Goal: Information Seeking & Learning: Learn about a topic

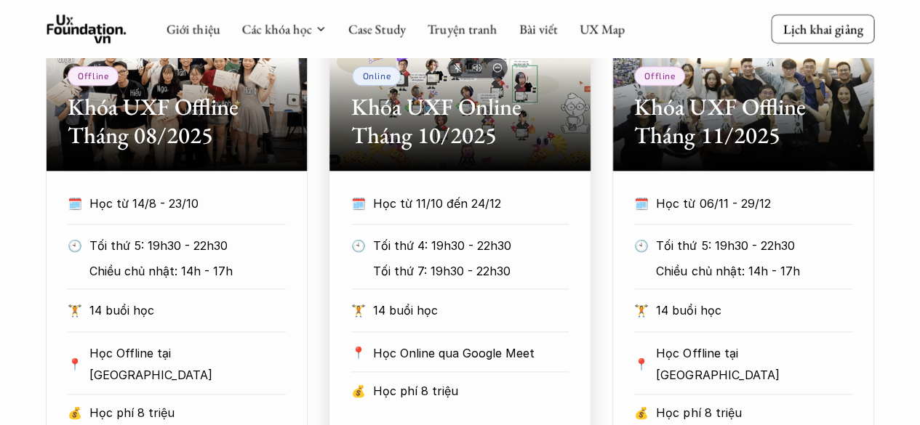
scroll to position [614, 0]
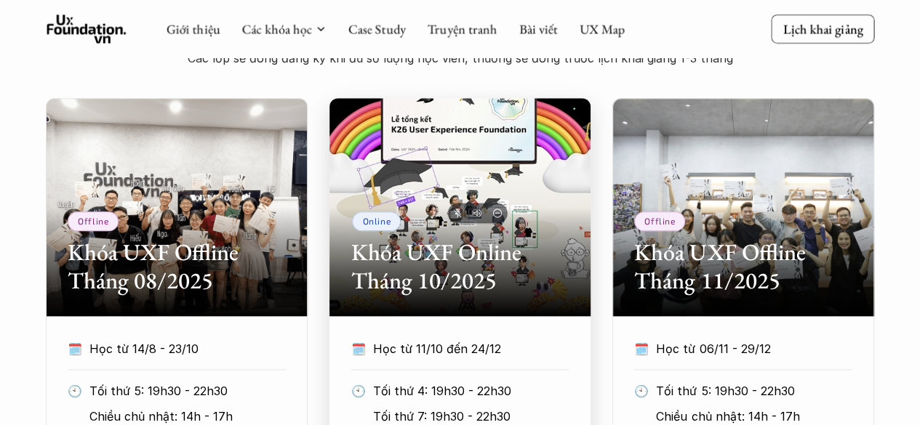
click at [504, 207] on div "Online Khóa UXF Online Tháng 10/2025" at bounding box center [460, 207] width 262 height 218
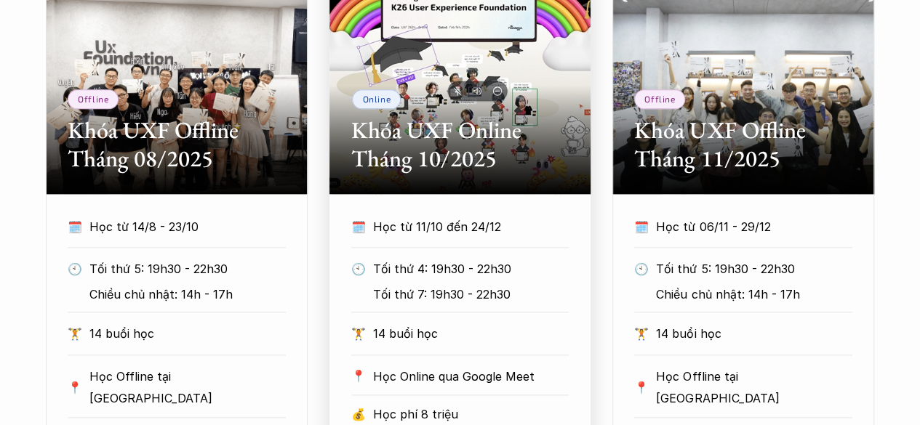
scroll to position [759, 0]
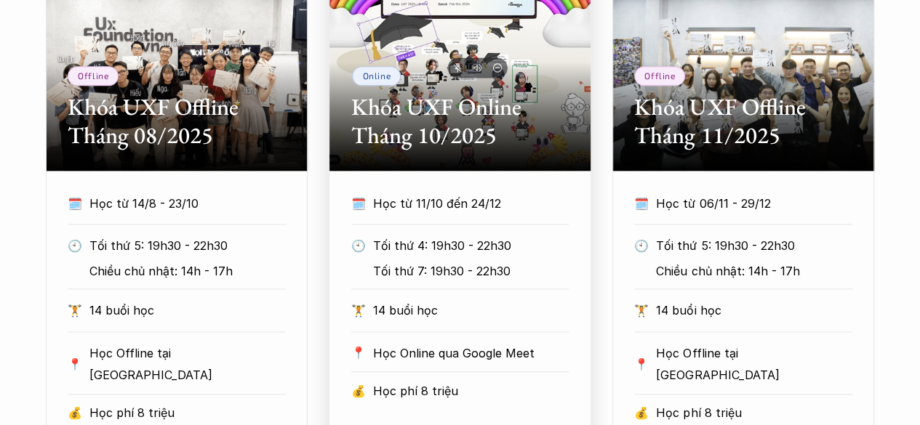
click at [489, 161] on div "Online Khóa UXF Online Tháng 10/2025" at bounding box center [460, 62] width 262 height 218
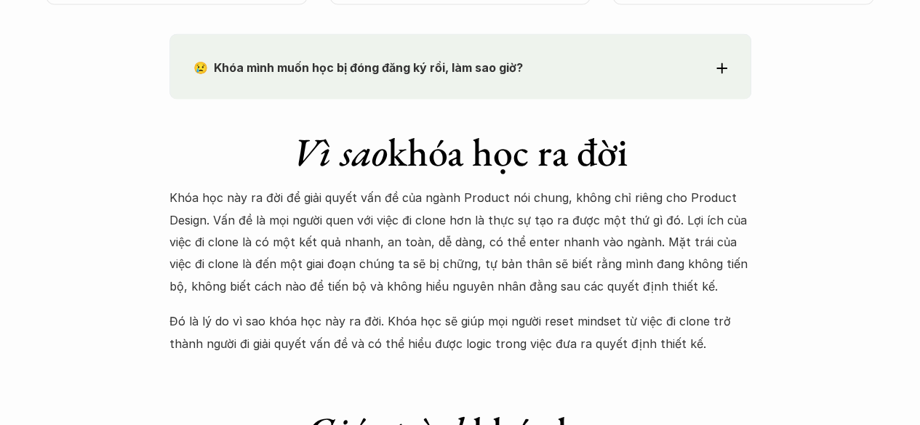
scroll to position [1268, 0]
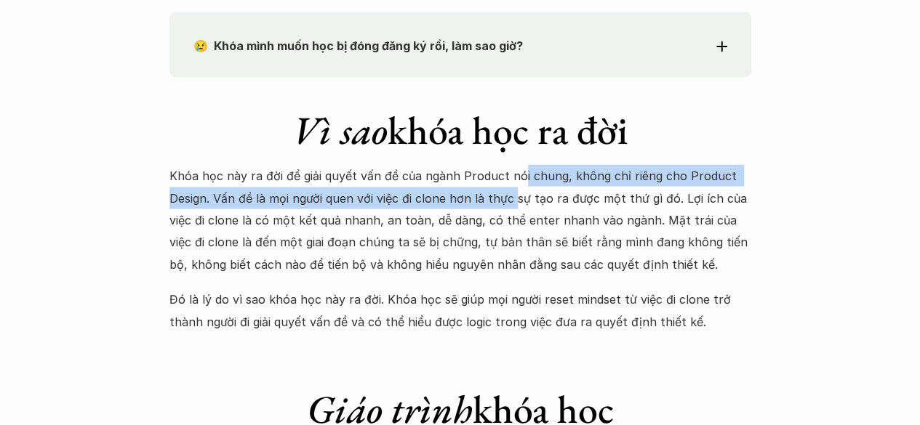
drag, startPoint x: 515, startPoint y: 169, endPoint x: 513, endPoint y: 207, distance: 37.1
click at [513, 207] on p "Khóa học này ra đời để giải quyết vấn đề của ngành Product nói chung, không chỉ…" at bounding box center [460, 219] width 582 height 111
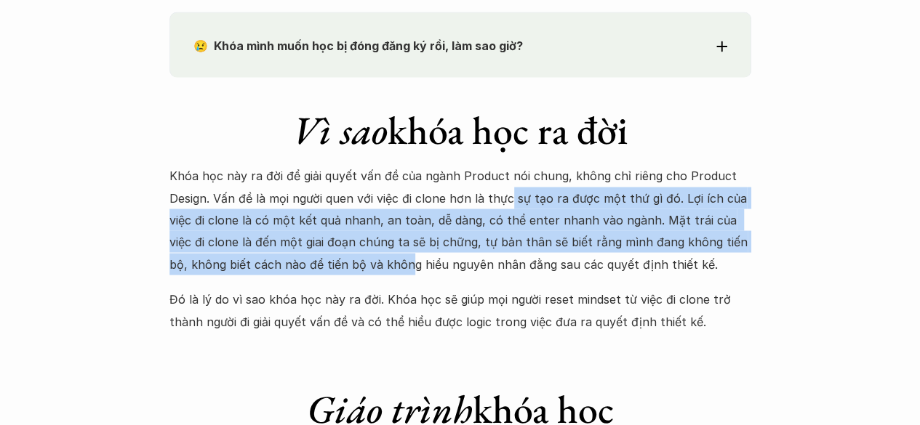
drag, startPoint x: 508, startPoint y: 188, endPoint x: 387, endPoint y: 262, distance: 142.1
click at [387, 262] on p "Khóa học này ra đời để giải quyết vấn đề của ngành Product nói chung, không chỉ…" at bounding box center [460, 219] width 582 height 111
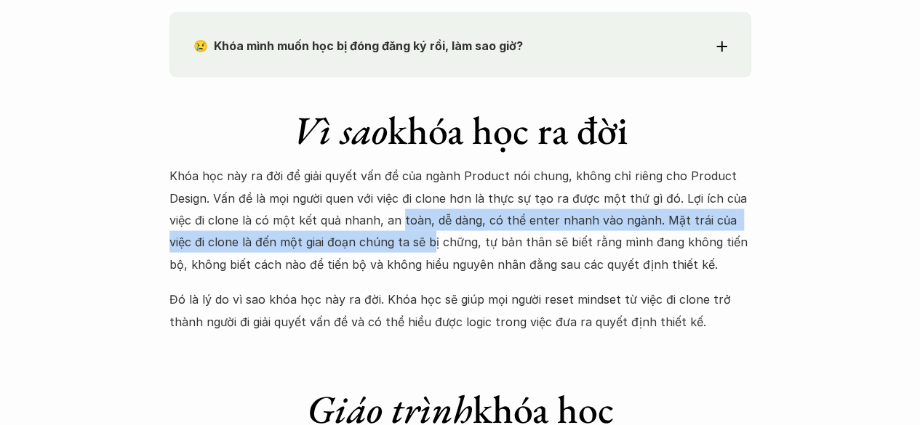
drag, startPoint x: 396, startPoint y: 217, endPoint x: 401, endPoint y: 254, distance: 38.2
click at [403, 252] on p "Khóa học này ra đời để giải quyết vấn đề của ngành Product nói chung, không chỉ…" at bounding box center [460, 219] width 582 height 111
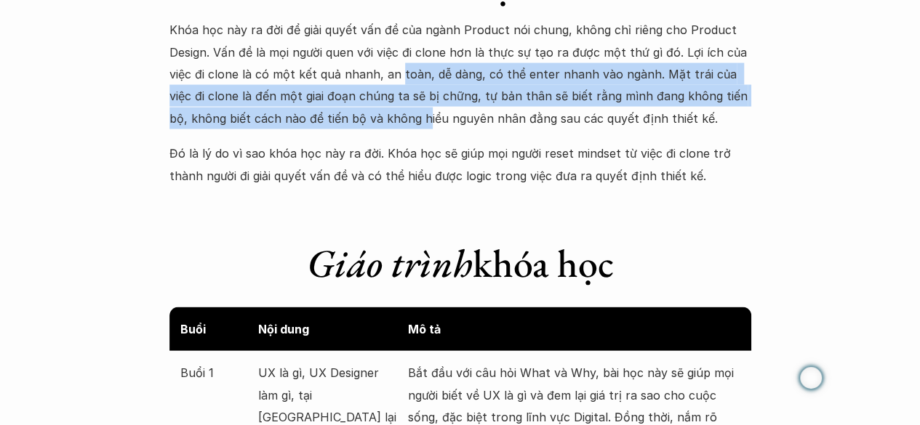
scroll to position [1559, 0]
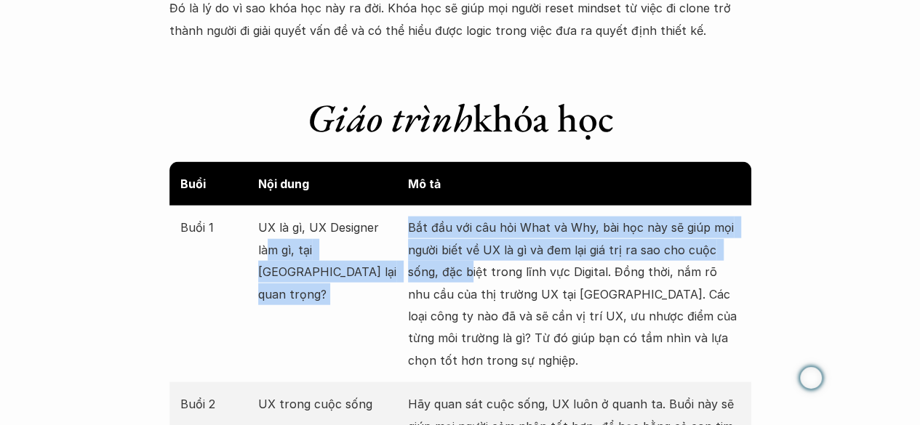
drag, startPoint x: 393, startPoint y: 228, endPoint x: 471, endPoint y: 273, distance: 90.2
click at [471, 273] on div "Buổi 1 UX là gì, UX Designer làm gì, tại [GEOGRAPHIC_DATA] lại quan trọng? Bắt …" at bounding box center [460, 294] width 582 height 177
click at [471, 273] on p "Bắt đầu với câu hỏi What và Why, bài học này sẽ giúp mọi người biết về UX là gì…" at bounding box center [574, 294] width 332 height 155
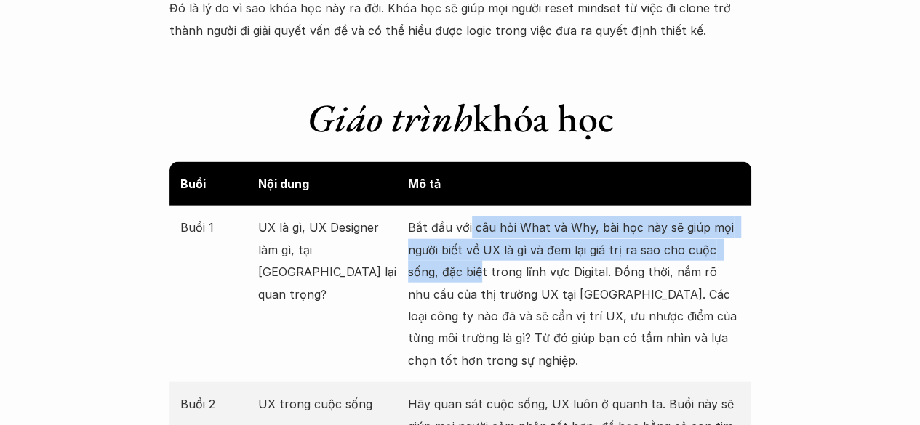
drag, startPoint x: 469, startPoint y: 228, endPoint x: 484, endPoint y: 270, distance: 43.9
click at [484, 270] on p "Bắt đầu với câu hỏi What và Why, bài học này sẽ giúp mọi người biết về UX là gì…" at bounding box center [574, 294] width 332 height 155
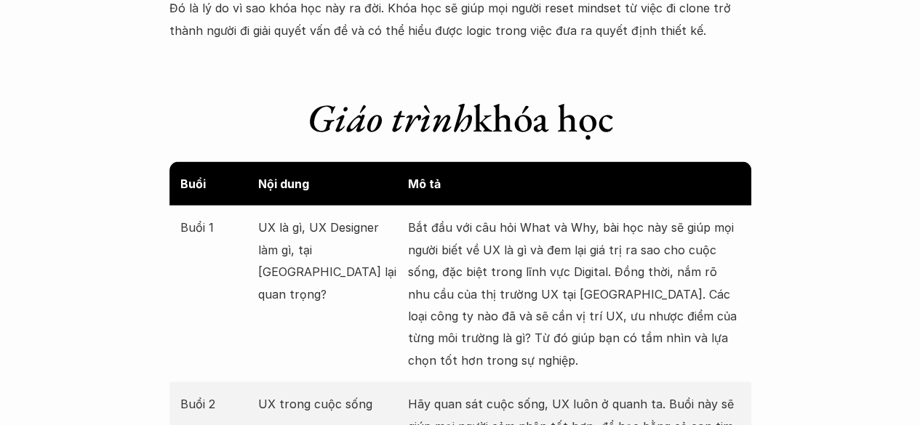
click at [482, 218] on p "Bắt đầu với câu hỏi What và Why, bài học này sẽ giúp mọi người biết về UX là gì…" at bounding box center [574, 294] width 332 height 155
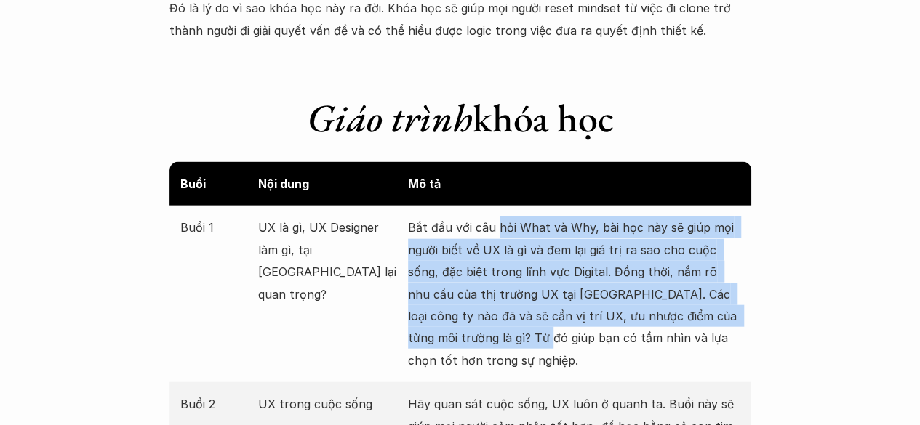
drag, startPoint x: 496, startPoint y: 233, endPoint x: 496, endPoint y: 340, distance: 106.9
click at [496, 340] on p "Bắt đầu với câu hỏi What và Why, bài học này sẽ giúp mọi người biết về UX là gì…" at bounding box center [574, 294] width 332 height 155
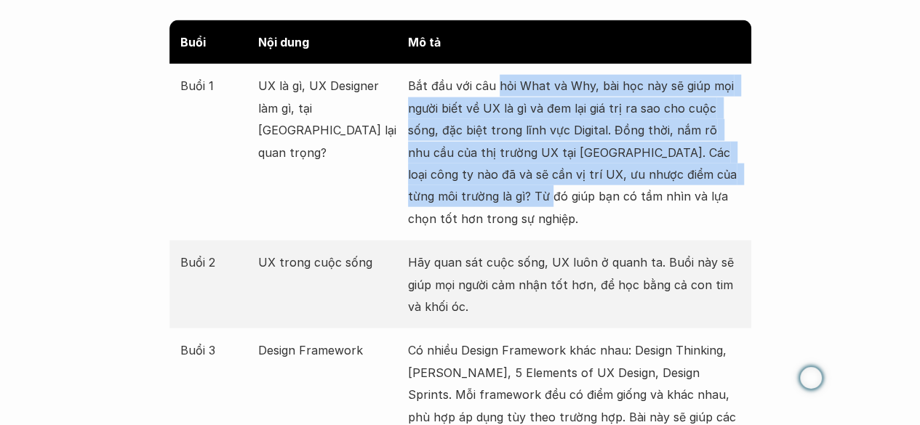
scroll to position [1704, 0]
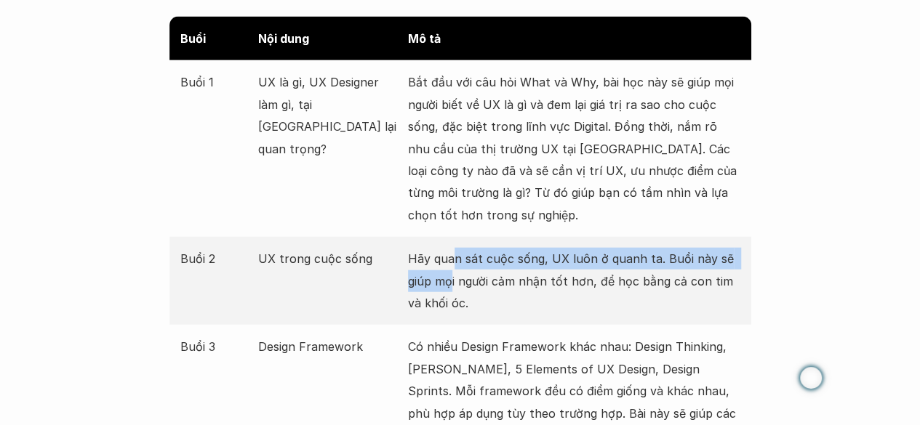
drag, startPoint x: 450, startPoint y: 262, endPoint x: 452, endPoint y: 281, distance: 18.3
click at [452, 281] on p "Hãy quan sát cuộc sống, UX luôn ở quanh ta. Buổi này sẽ giúp mọi người cảm nhận…" at bounding box center [574, 281] width 332 height 66
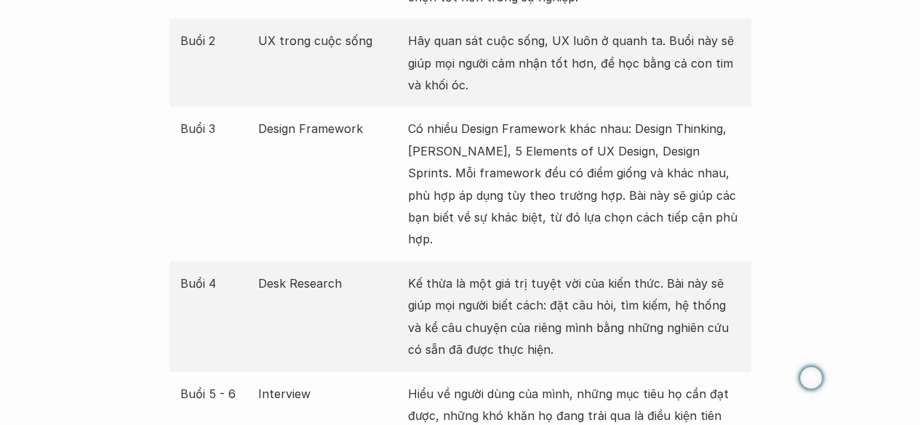
drag, startPoint x: 442, startPoint y: 184, endPoint x: 455, endPoint y: 233, distance: 51.1
click at [455, 233] on div "Buổi 3 Design Framework Có nhiều Design Framework khác nhau: Design Thinking, […" at bounding box center [460, 184] width 582 height 154
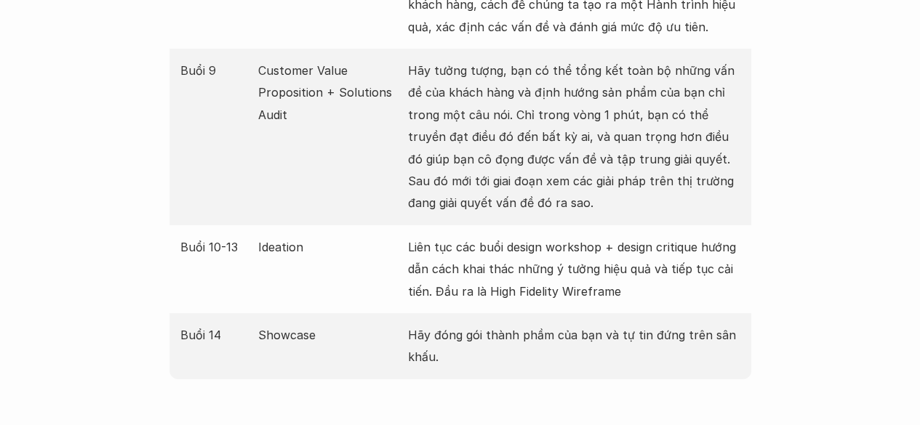
scroll to position [2577, 0]
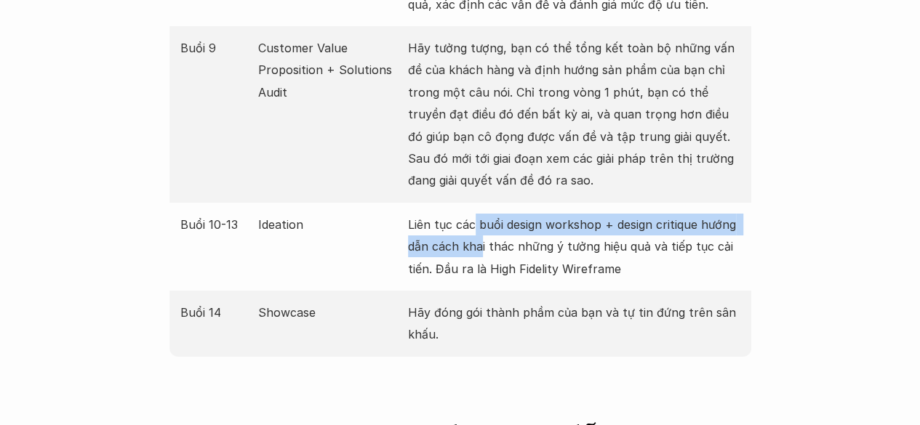
drag, startPoint x: 476, startPoint y: 207, endPoint x: 483, endPoint y: 234, distance: 28.6
click at [483, 234] on p "Liên tục các buổi design workshop + design critique hướng dẫn cách khai thác nh…" at bounding box center [574, 247] width 332 height 66
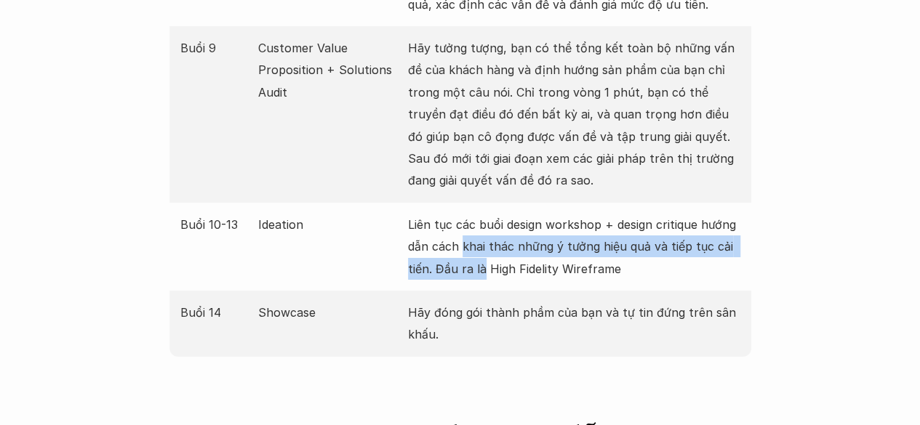
drag, startPoint x: 464, startPoint y: 213, endPoint x: 481, endPoint y: 238, distance: 29.8
click at [481, 238] on p "Liên tục các buổi design workshop + design critique hướng dẫn cách khai thác nh…" at bounding box center [574, 247] width 332 height 66
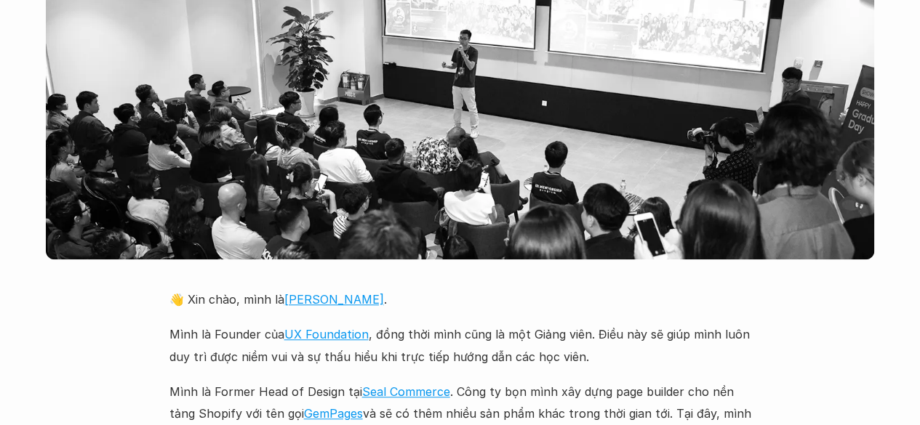
scroll to position [3231, 0]
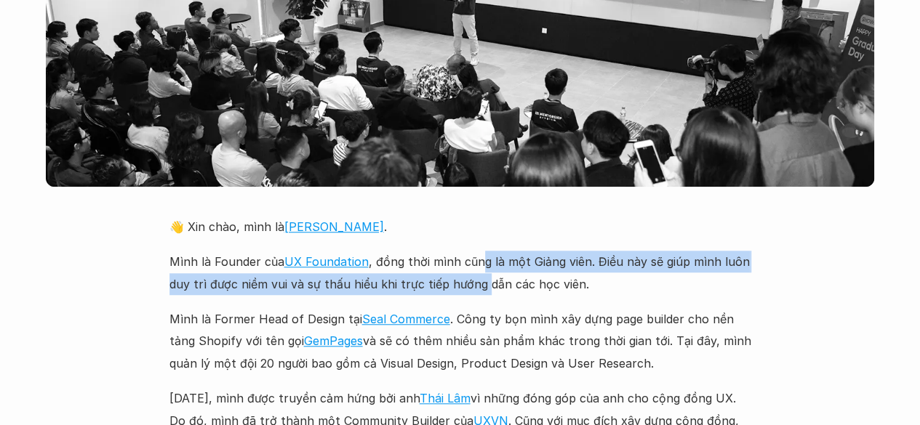
drag, startPoint x: 478, startPoint y: 233, endPoint x: 483, endPoint y: 251, distance: 18.0
click at [483, 251] on p "Mình là Founder của UX Foundation , đồng thời mình cũng là một Giảng viên. Điều…" at bounding box center [460, 273] width 582 height 44
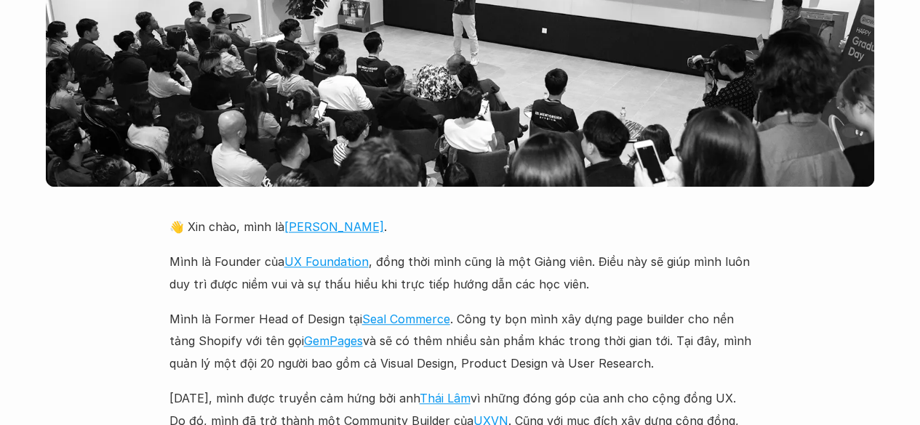
scroll to position [3304, 0]
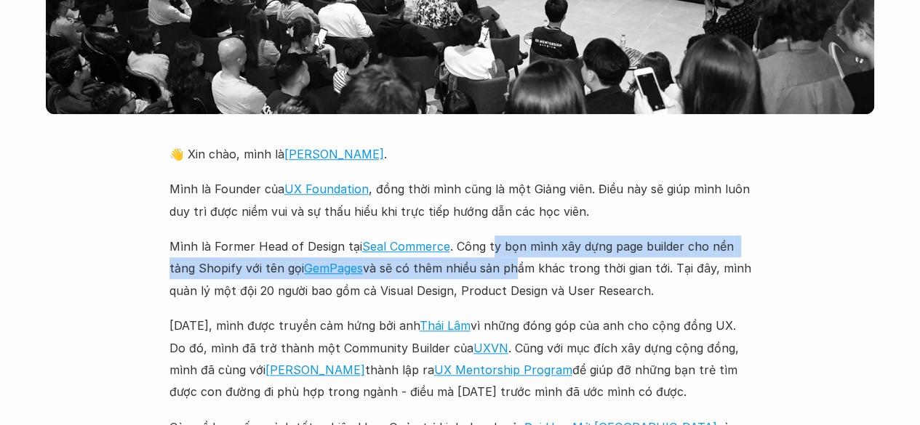
drag, startPoint x: 492, startPoint y: 226, endPoint x: 508, endPoint y: 251, distance: 29.4
click at [508, 251] on p "Mình là Former Head of Design tại Seal Commerce . Công ty bọn mình xây dựng pag…" at bounding box center [460, 269] width 582 height 66
drag, startPoint x: 504, startPoint y: 223, endPoint x: 509, endPoint y: 247, distance: 24.5
click at [509, 247] on p "Mình là Former Head of Design tại Seal Commerce . Công ty bọn mình xây dựng pag…" at bounding box center [460, 269] width 582 height 66
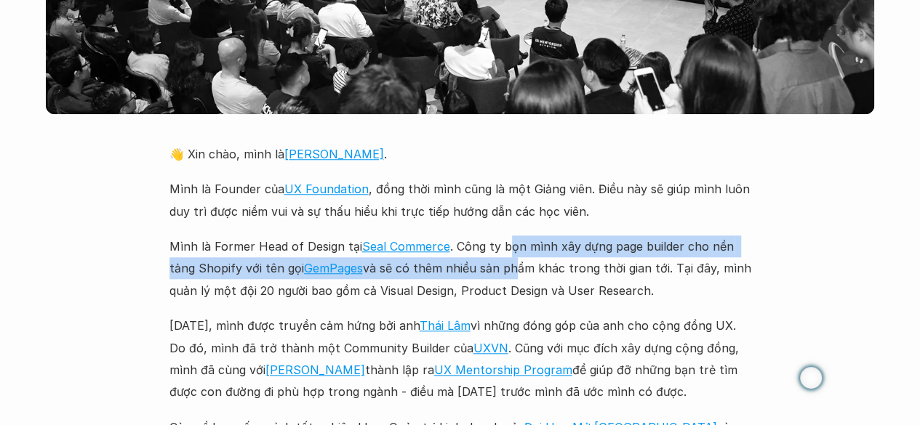
click at [509, 247] on p "Mình là Former Head of Design tại Seal Commerce . Công ty bọn mình xây dựng pag…" at bounding box center [460, 269] width 582 height 66
drag, startPoint x: 489, startPoint y: 234, endPoint x: 492, endPoint y: 246, distance: 12.9
click at [492, 246] on p "Mình là Former Head of Design tại Seal Commerce . Công ty bọn mình xây dựng pag…" at bounding box center [460, 269] width 582 height 66
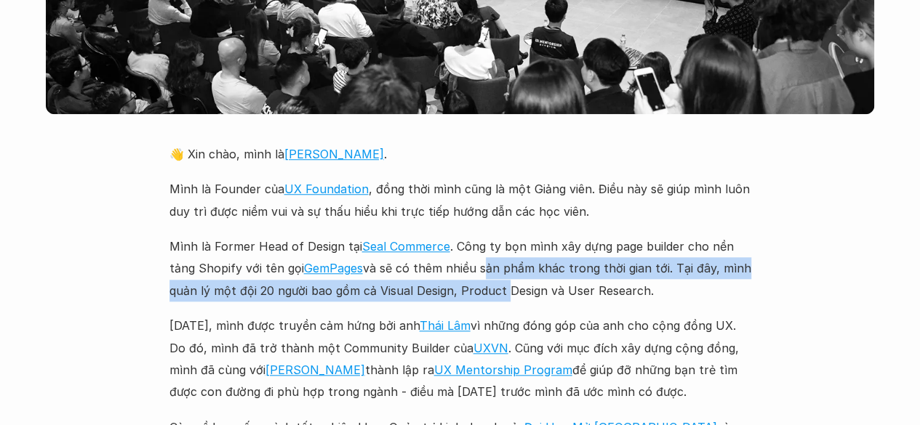
drag, startPoint x: 492, startPoint y: 246, endPoint x: 489, endPoint y: 257, distance: 11.3
click at [489, 257] on p "Mình là Former Head of Design tại Seal Commerce . Công ty bọn mình xây dựng pag…" at bounding box center [460, 269] width 582 height 66
click at [489, 258] on p "Mình là Former Head of Design tại Seal Commerce . Công ty bọn mình xây dựng pag…" at bounding box center [460, 269] width 582 height 66
click at [481, 241] on p "Mình là Former Head of Design tại Seal Commerce . Công ty bọn mình xây dựng pag…" at bounding box center [460, 269] width 582 height 66
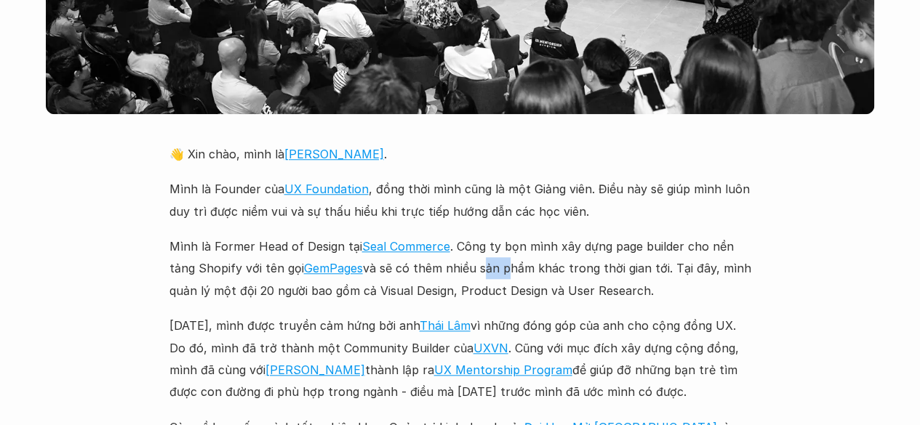
click at [481, 241] on p "Mình là Former Head of Design tại Seal Commerce . Công ty bọn mình xây dựng pag…" at bounding box center [460, 269] width 582 height 66
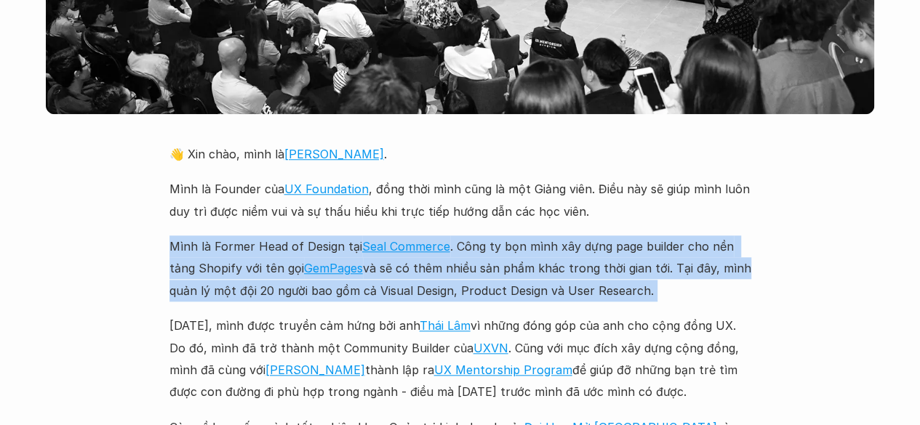
click at [481, 241] on p "Mình là Former Head of Design tại Seal Commerce . Công ty bọn mình xây dựng pag…" at bounding box center [460, 269] width 582 height 66
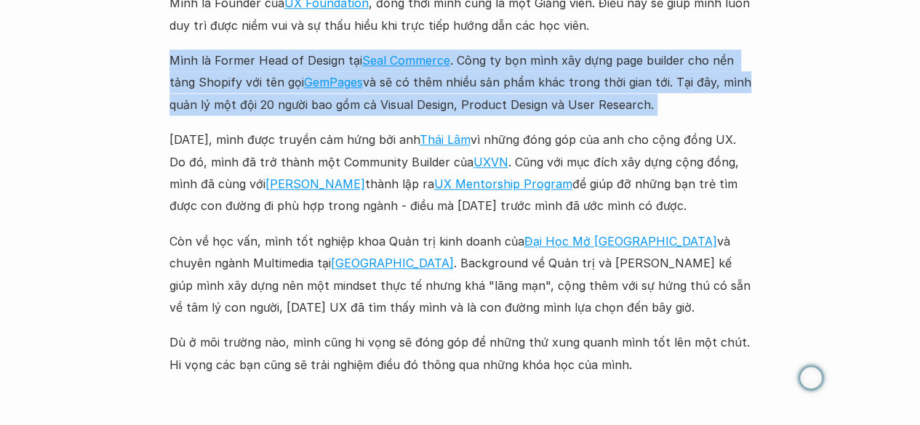
scroll to position [3522, 0]
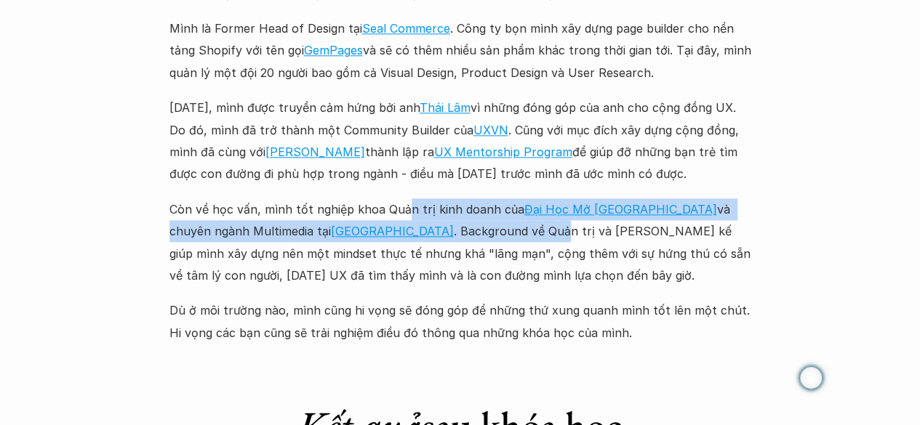
drag, startPoint x: 406, startPoint y: 189, endPoint x: 422, endPoint y: 212, distance: 28.7
click at [422, 212] on p "Còn về học vấn, mình tốt nghiệp khoa Quản trị kinh doanh của [GEOGRAPHIC_DATA] …" at bounding box center [460, 243] width 582 height 89
drag, startPoint x: 409, startPoint y: 189, endPoint x: 420, endPoint y: 213, distance: 26.7
click at [420, 213] on p "Còn về học vấn, mình tốt nghiệp khoa Quản trị kinh doanh của [GEOGRAPHIC_DATA] …" at bounding box center [460, 243] width 582 height 89
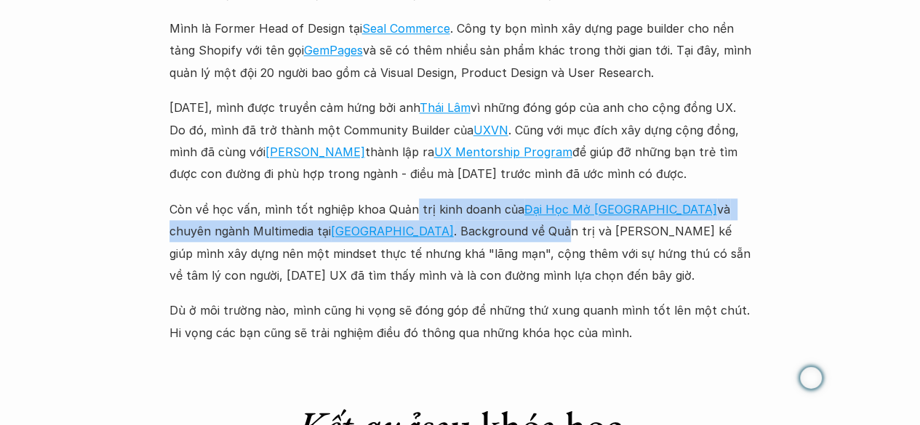
click at [420, 213] on p "Còn về học vấn, mình tốt nghiệp khoa Quản trị kinh doanh của [GEOGRAPHIC_DATA] …" at bounding box center [460, 243] width 582 height 89
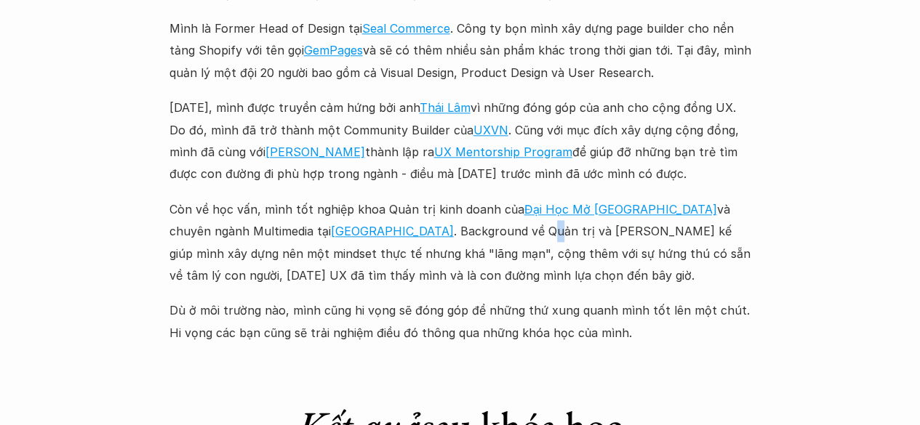
drag, startPoint x: 409, startPoint y: 199, endPoint x: 417, endPoint y: 219, distance: 21.5
click at [417, 219] on p "Còn về học vấn, mình tốt nghiệp khoa Quản trị kinh doanh của [GEOGRAPHIC_DATA] …" at bounding box center [460, 243] width 582 height 89
click at [413, 209] on p "Còn về học vấn, mình tốt nghiệp khoa Quản trị kinh doanh của [GEOGRAPHIC_DATA] …" at bounding box center [460, 243] width 582 height 89
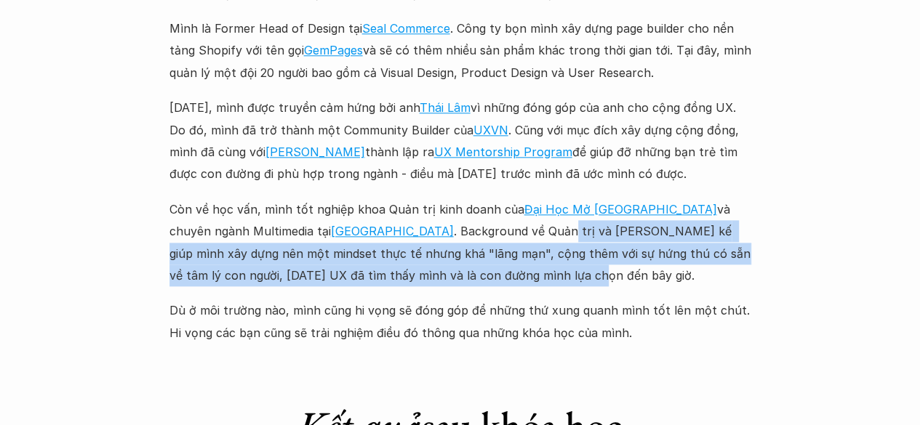
drag, startPoint x: 429, startPoint y: 207, endPoint x: 416, endPoint y: 245, distance: 40.0
click at [416, 245] on p "Còn về học vấn, mình tốt nghiệp khoa Quản trị kinh doanh của [GEOGRAPHIC_DATA] …" at bounding box center [460, 243] width 582 height 89
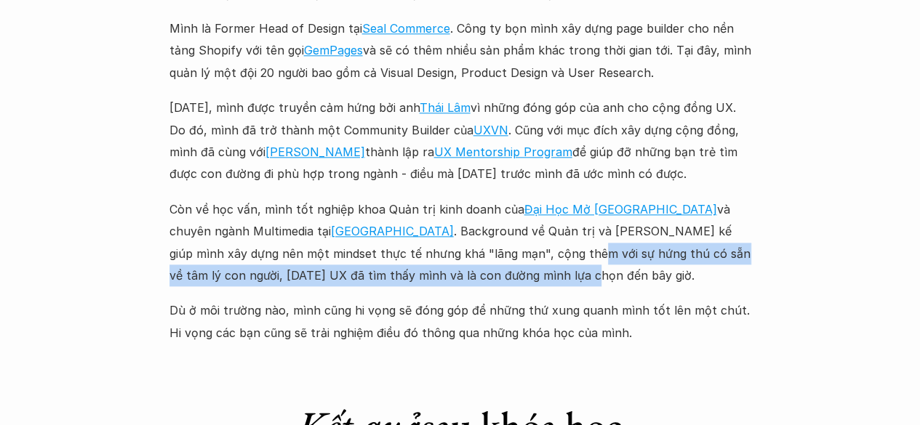
drag, startPoint x: 403, startPoint y: 232, endPoint x: 412, endPoint y: 249, distance: 19.5
click at [412, 249] on p "Còn về học vấn, mình tốt nghiệp khoa Quản trị kinh doanh của [GEOGRAPHIC_DATA] …" at bounding box center [460, 243] width 582 height 89
drag, startPoint x: 404, startPoint y: 221, endPoint x: 408, endPoint y: 246, distance: 25.7
click at [408, 246] on p "Còn về học vấn, mình tốt nghiệp khoa Quản trị kinh doanh của [GEOGRAPHIC_DATA] …" at bounding box center [460, 243] width 582 height 89
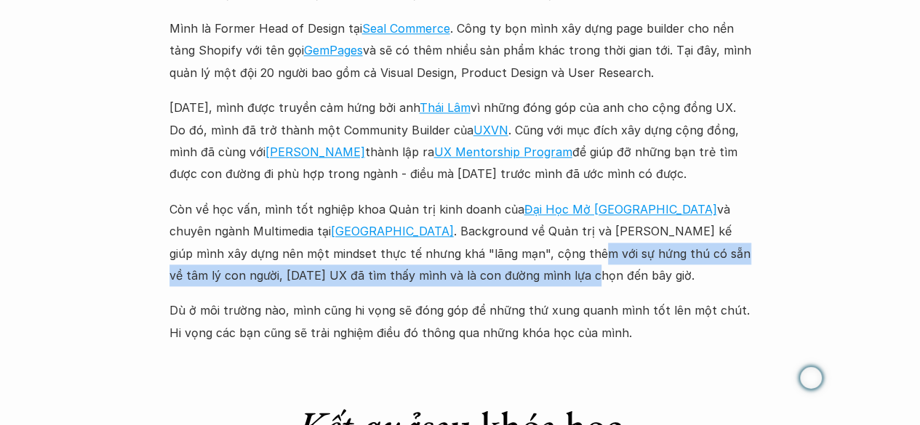
click at [408, 246] on p "Còn về học vấn, mình tốt nghiệp khoa Quản trị kinh doanh của [GEOGRAPHIC_DATA] …" at bounding box center [460, 243] width 582 height 89
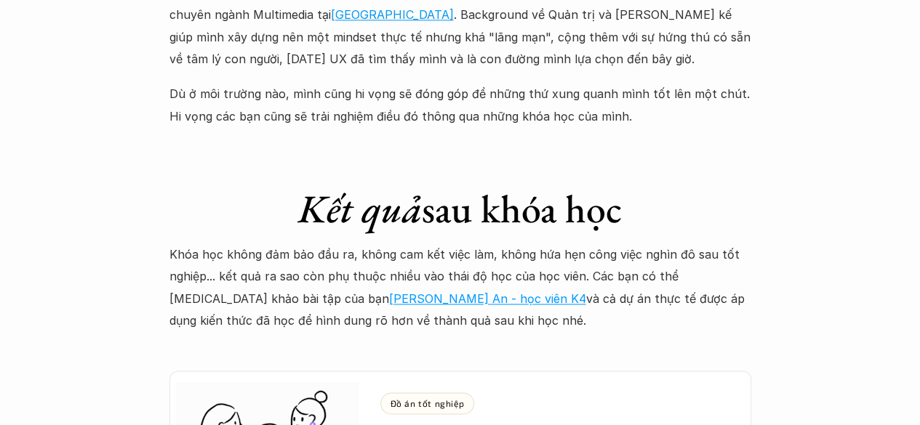
scroll to position [3740, 0]
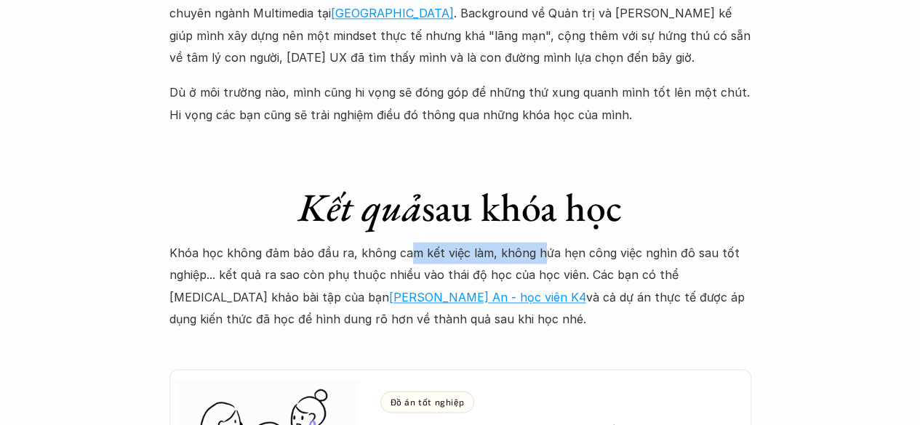
drag, startPoint x: 404, startPoint y: 231, endPoint x: 538, endPoint y: 231, distance: 133.8
click at [538, 242] on p "Khóa học không đảm bảo đầu ra, không cam kết việc làm, không hứa hẹn công việc …" at bounding box center [460, 286] width 582 height 89
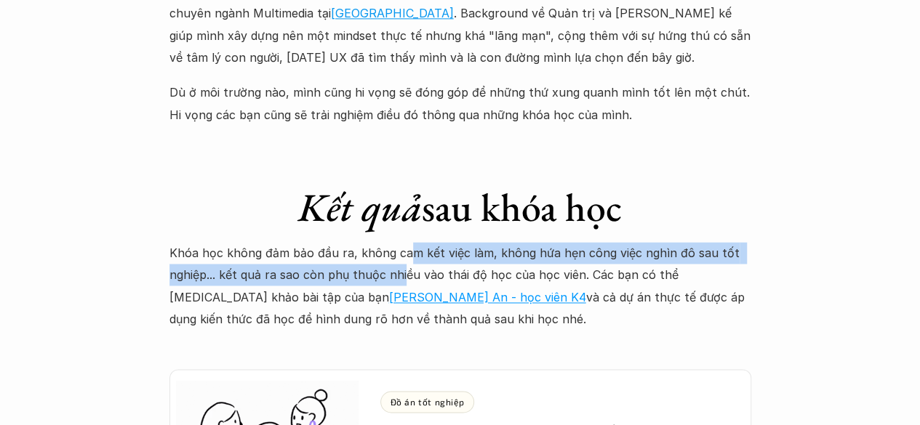
drag, startPoint x: 409, startPoint y: 231, endPoint x: 401, endPoint y: 246, distance: 16.6
click at [401, 246] on p "Khóa học không đảm bảo đầu ra, không cam kết việc làm, không hứa hẹn công việc …" at bounding box center [460, 286] width 582 height 89
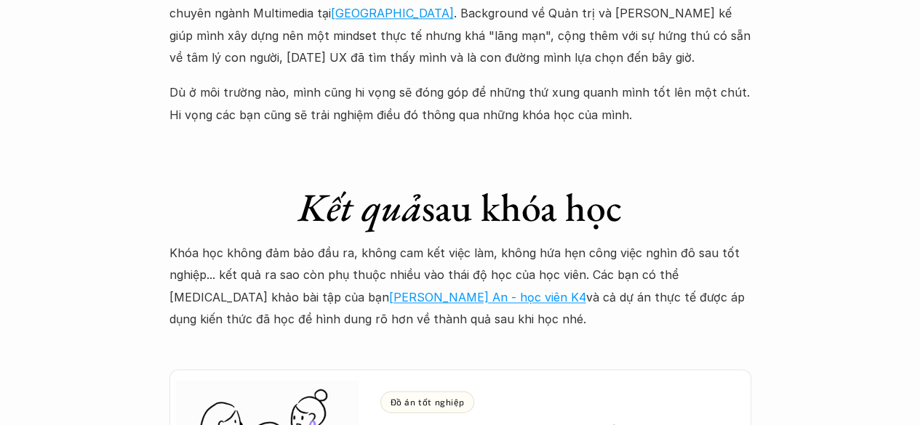
click at [449, 270] on p "Khóa học không đảm bảo đầu ra, không cam kết việc làm, không hứa hẹn công việc …" at bounding box center [460, 286] width 582 height 89
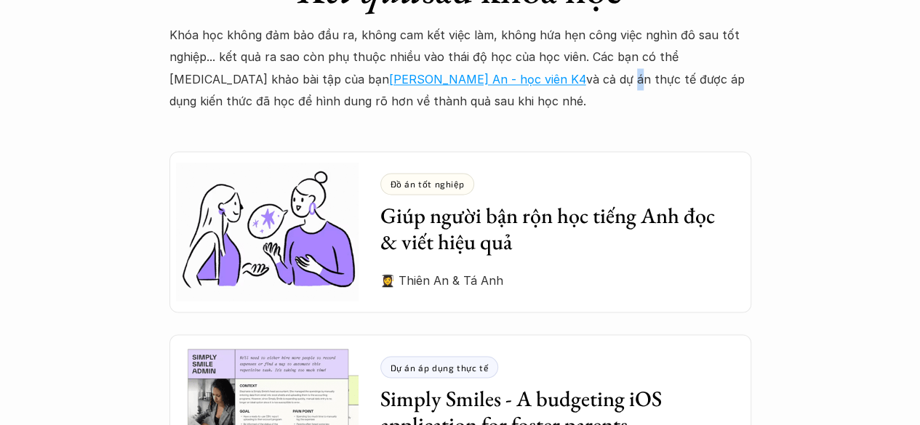
scroll to position [3958, 0]
click at [389, 72] on link "[PERSON_NAME] An - học viên K4" at bounding box center [487, 79] width 197 height 15
